Goal: Task Accomplishment & Management: Complete application form

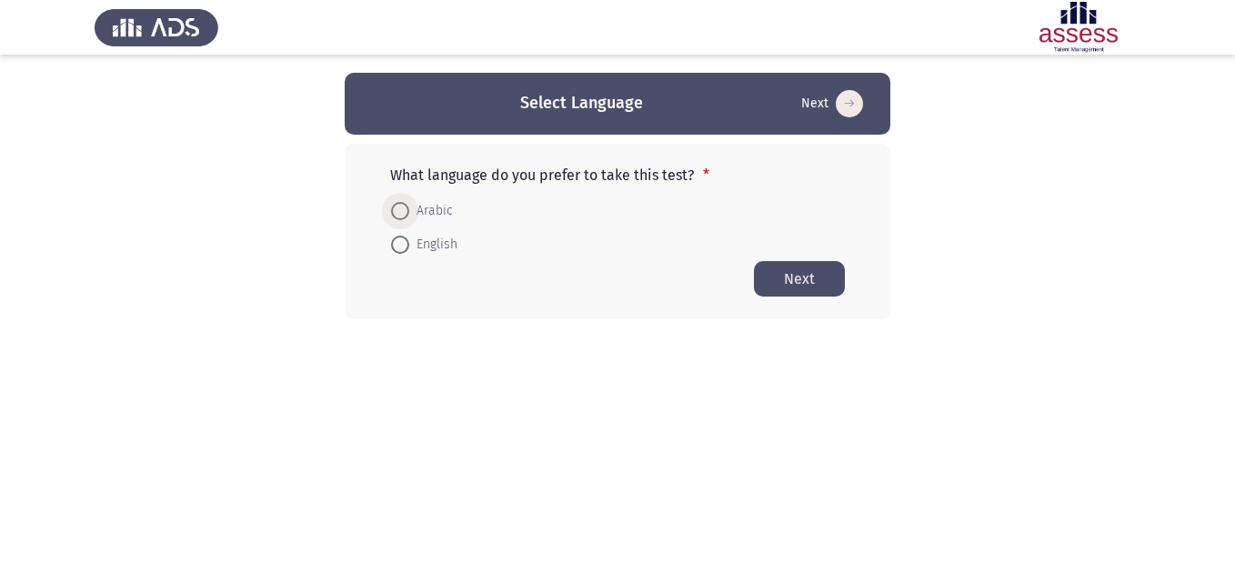
drag, startPoint x: 0, startPoint y: 0, endPoint x: 402, endPoint y: 209, distance: 453.1
click at [402, 209] on span at bounding box center [400, 211] width 18 height 18
click at [402, 209] on input "Arabic" at bounding box center [400, 211] width 18 height 18
radio input "true"
click at [829, 275] on button "Next" at bounding box center [799, 277] width 91 height 35
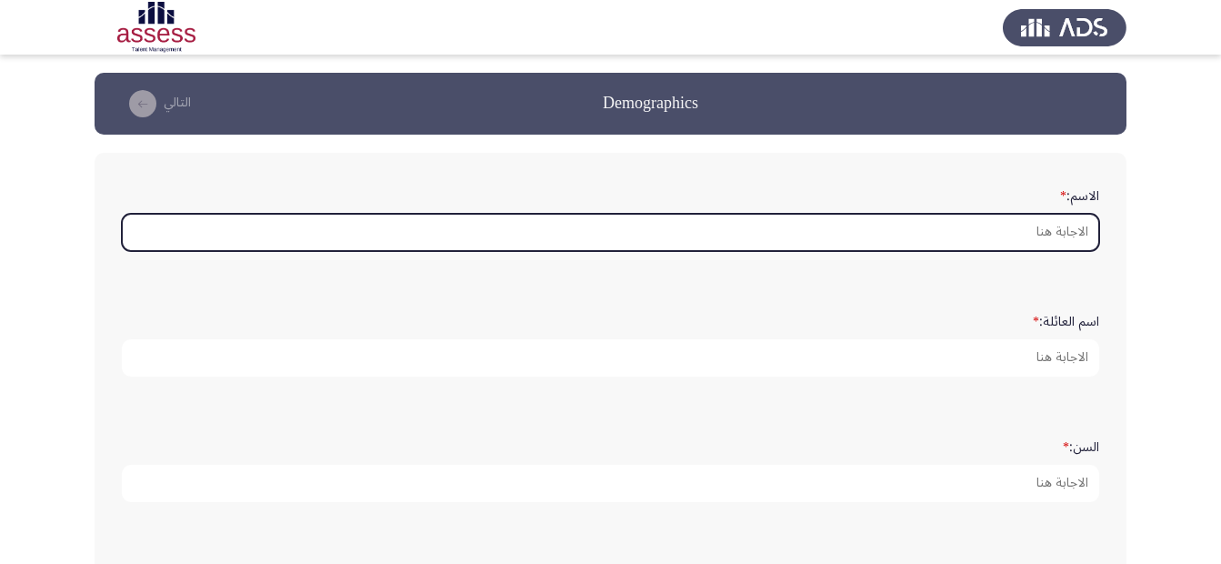
click at [1035, 240] on input "الاسم: *" at bounding box center [611, 232] width 978 height 37
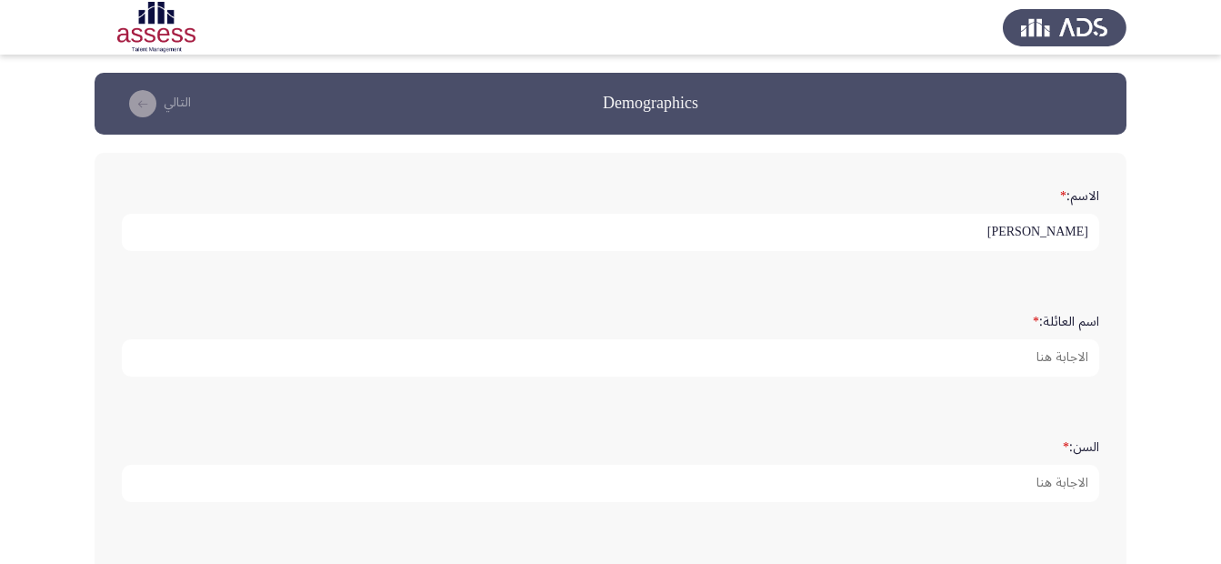
type input "[PERSON_NAME]"
type input "الراعي"
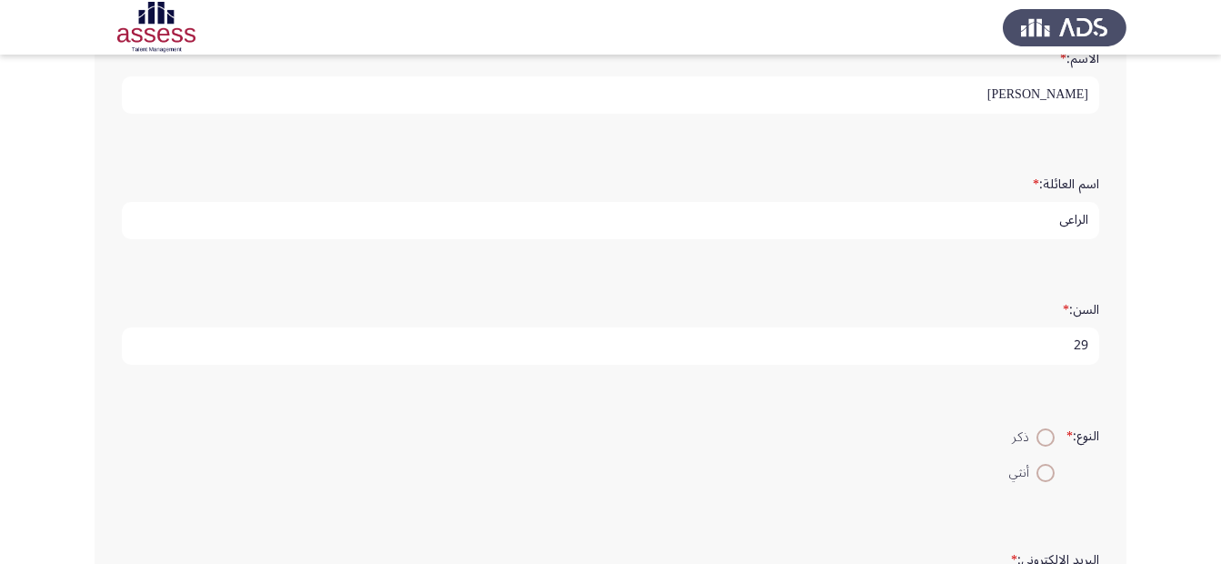
scroll to position [182, 0]
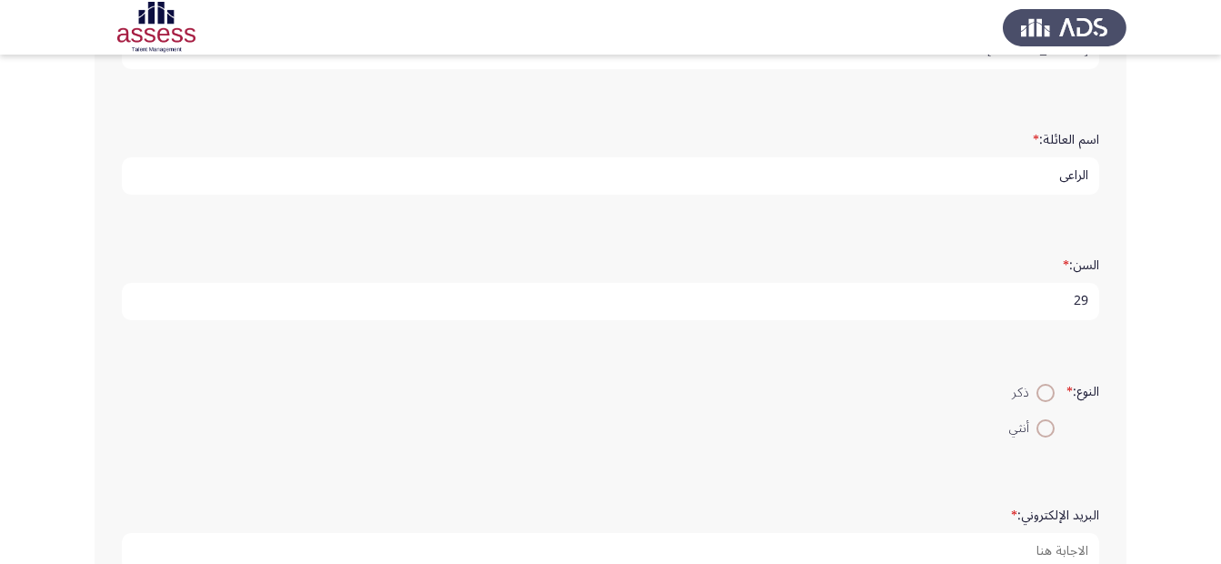
type input "29"
click at [1039, 392] on span at bounding box center [1046, 393] width 18 height 18
click at [1039, 392] on input "ذكر" at bounding box center [1046, 393] width 18 height 18
radio input "true"
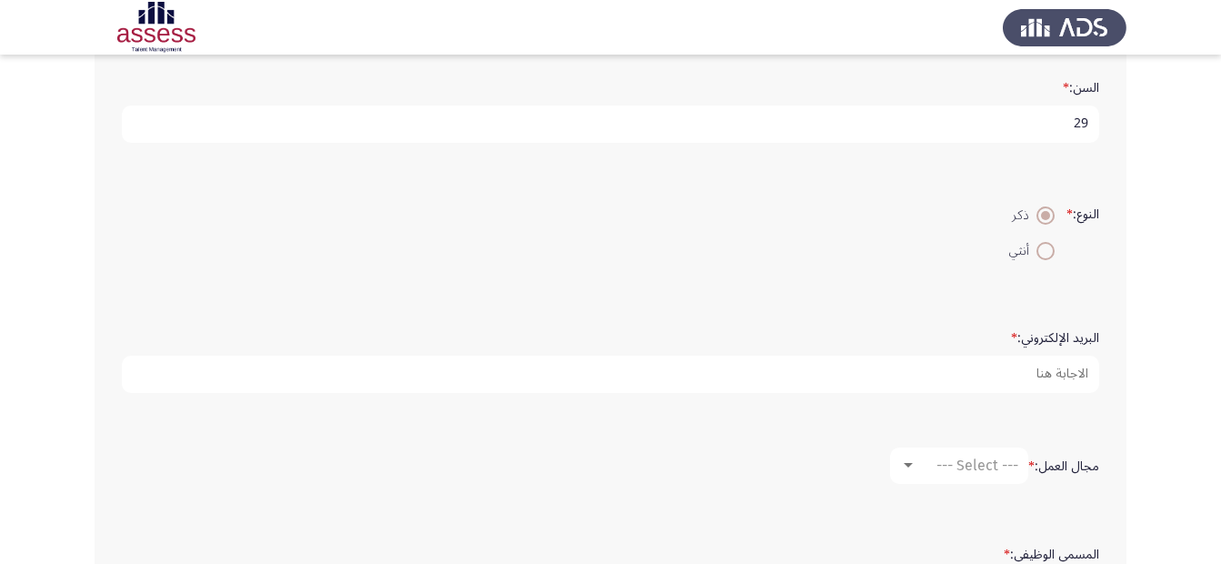
scroll to position [364, 0]
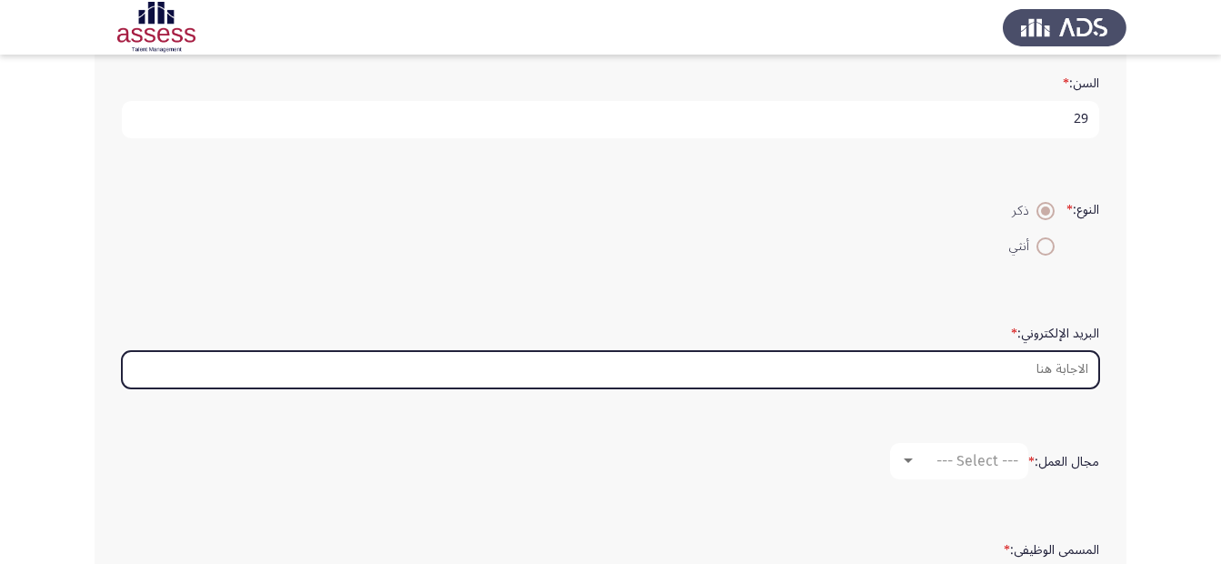
click at [1065, 367] on input "البريد الإلكتروني: *" at bounding box center [611, 369] width 978 height 37
paste input "[PERSON_NAME][EMAIL_ADDRESS][DOMAIN_NAME]"
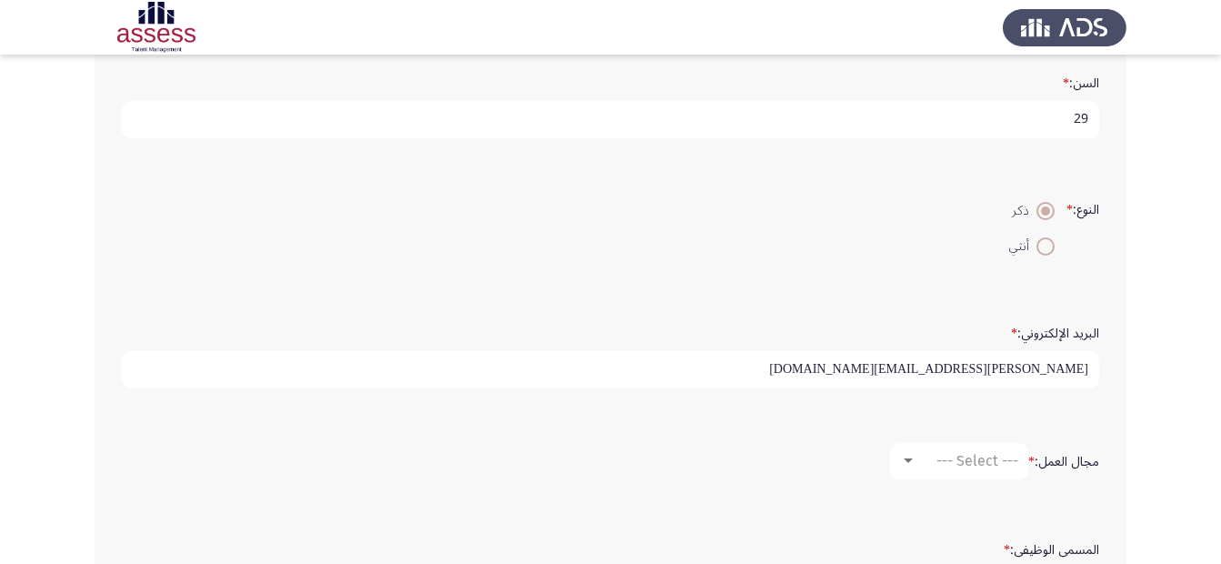
scroll to position [455, 0]
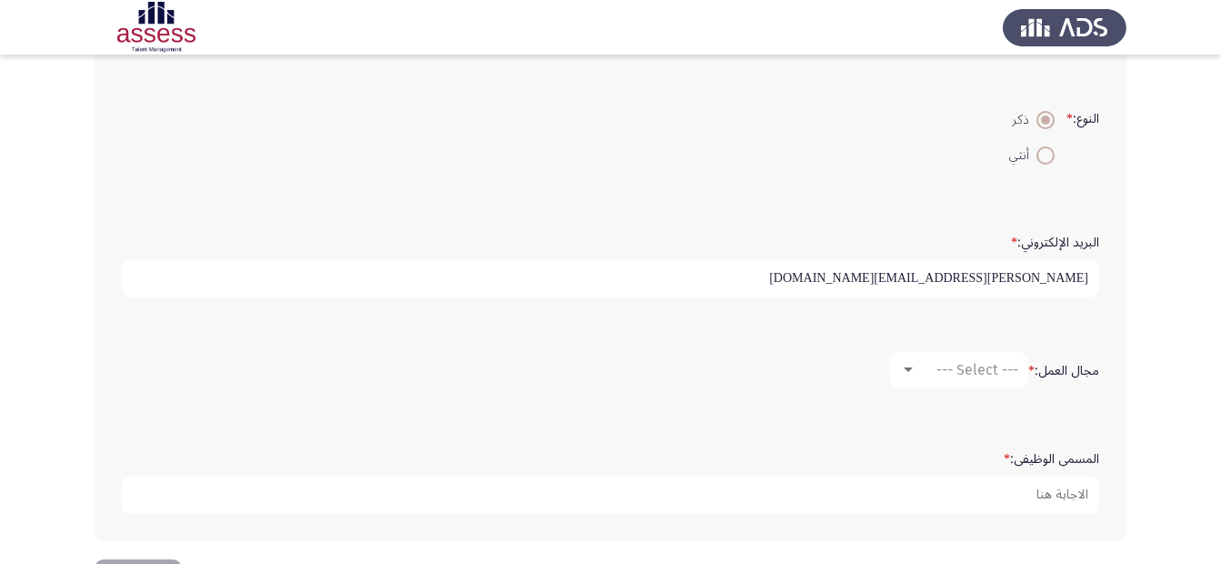
type input "[PERSON_NAME][EMAIL_ADDRESS][DOMAIN_NAME]"
click at [921, 373] on div "--- Select ---" at bounding box center [968, 369] width 102 height 17
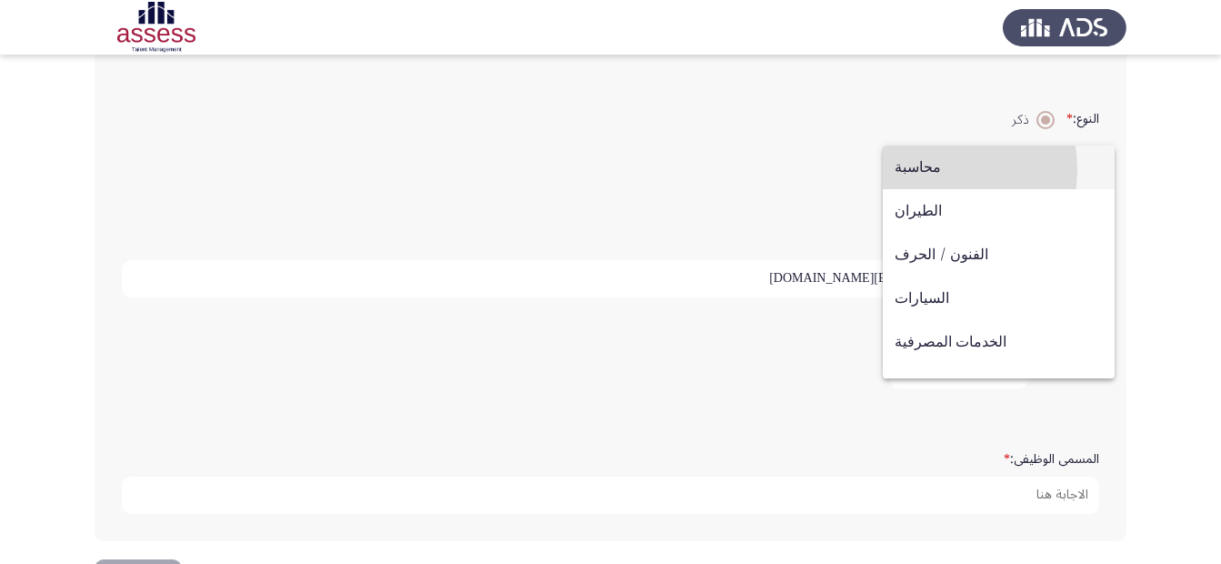
click at [926, 169] on span "محاسبة" at bounding box center [999, 168] width 208 height 44
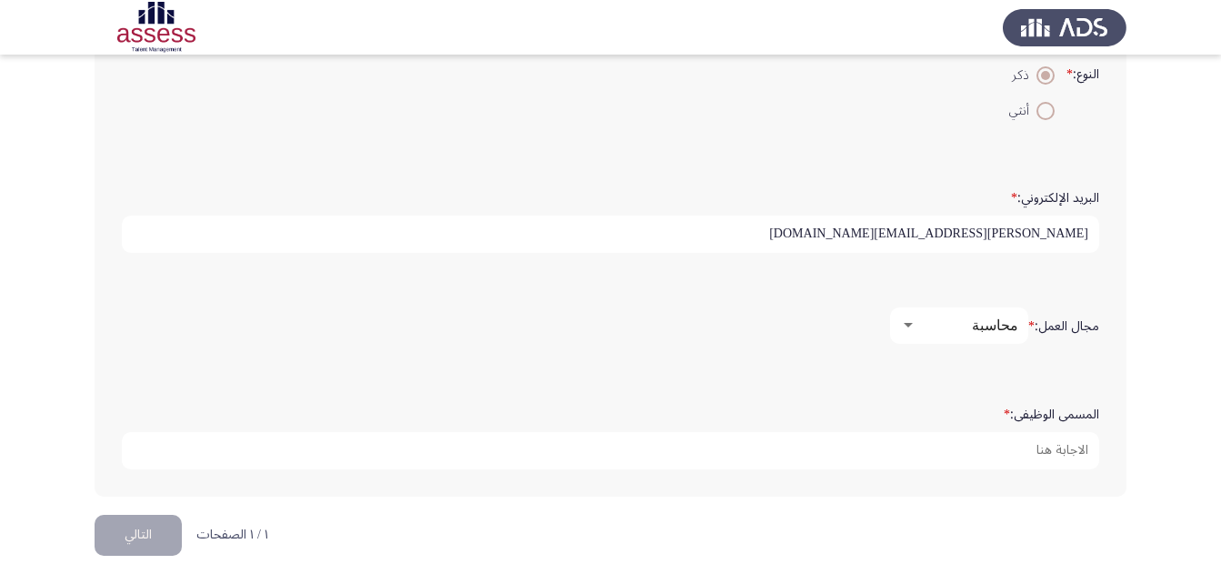
scroll to position [523, 0]
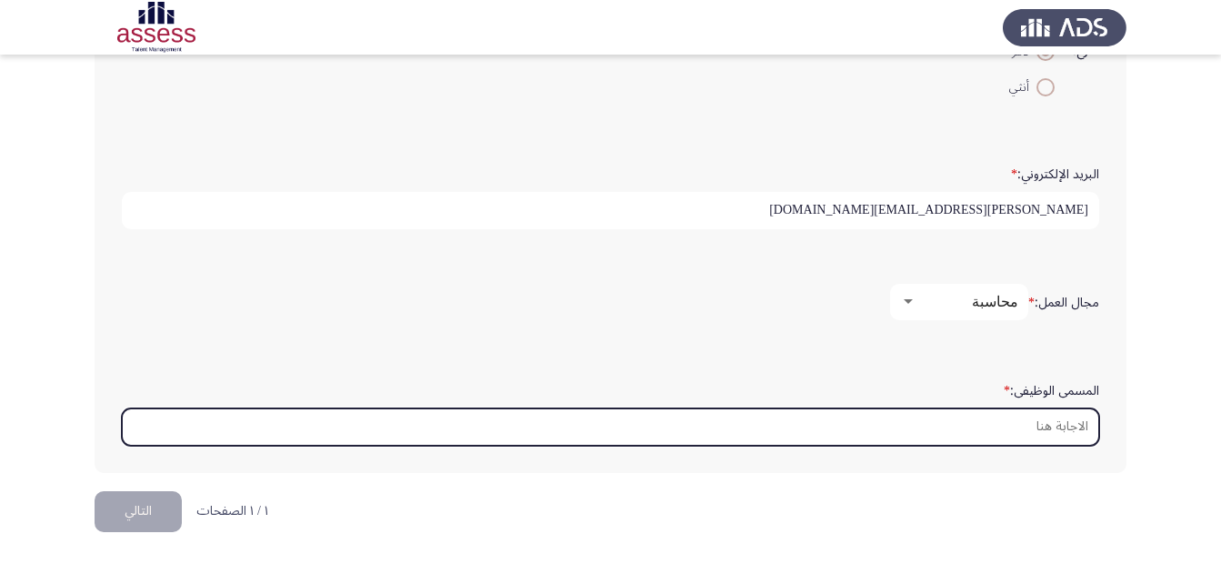
click at [1055, 425] on input "المسمى الوظيفى: *" at bounding box center [611, 426] width 978 height 37
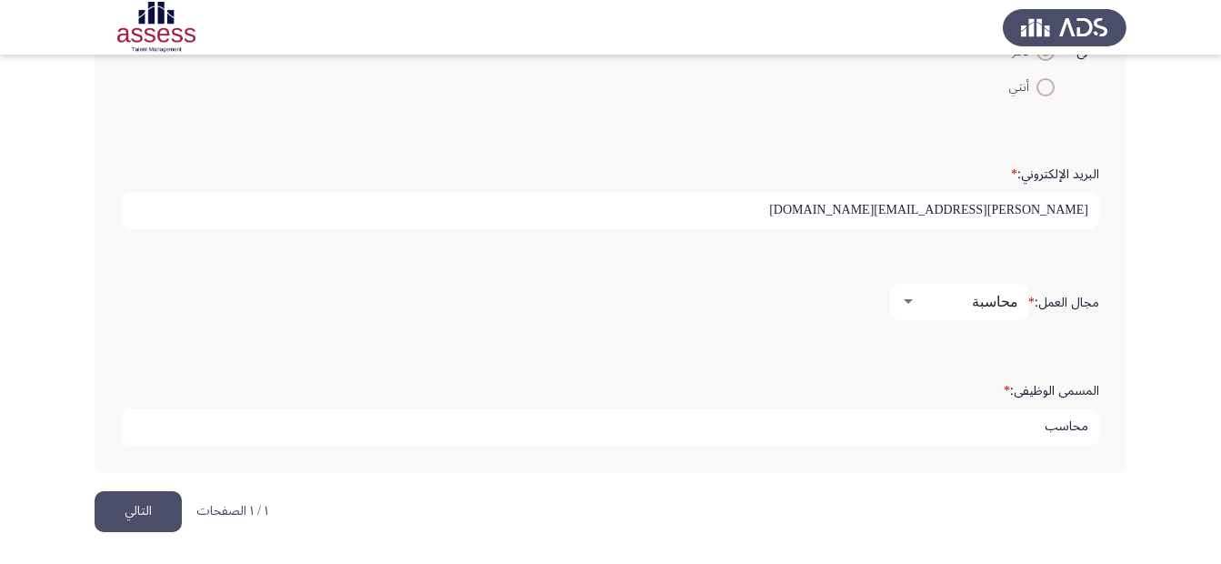
type input "محاسب"
click at [122, 520] on button "التالي" at bounding box center [138, 511] width 87 height 41
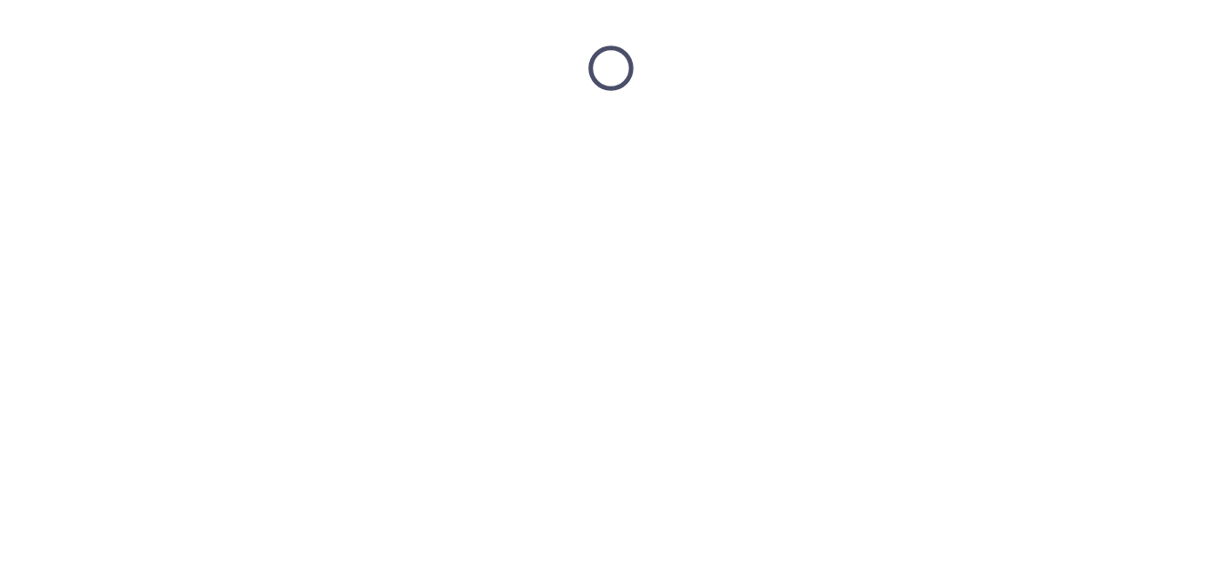
scroll to position [0, 0]
